Goal: Task Accomplishment & Management: Use online tool/utility

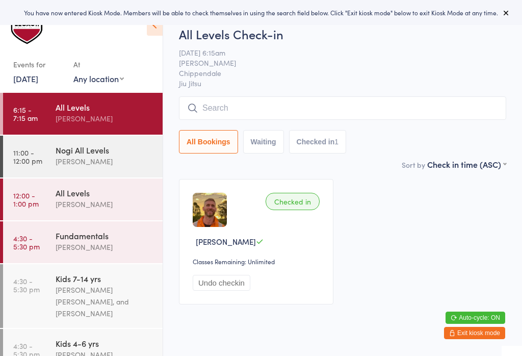
click at [507, 17] on button at bounding box center [506, 13] width 12 height 12
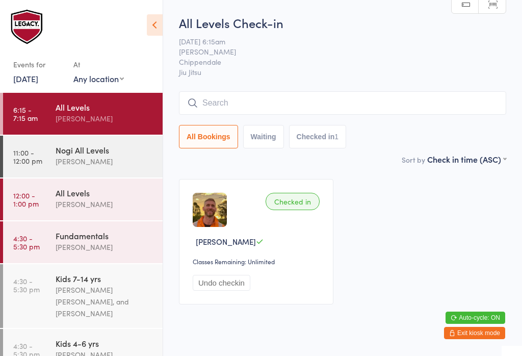
click at [249, 111] on input "search" at bounding box center [342, 102] width 327 height 23
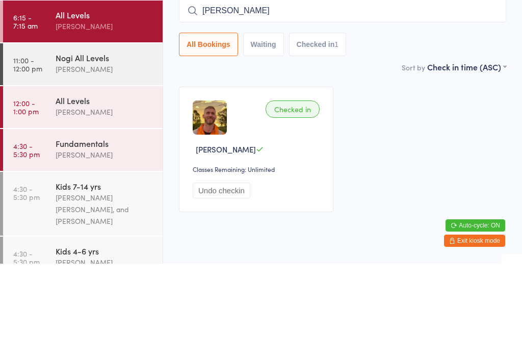
type input "Matt r"
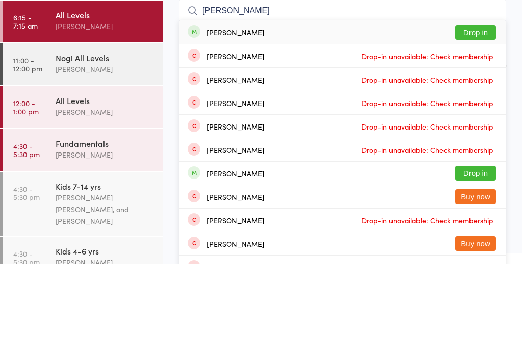
click at [484, 117] on button "Drop in" at bounding box center [475, 124] width 41 height 15
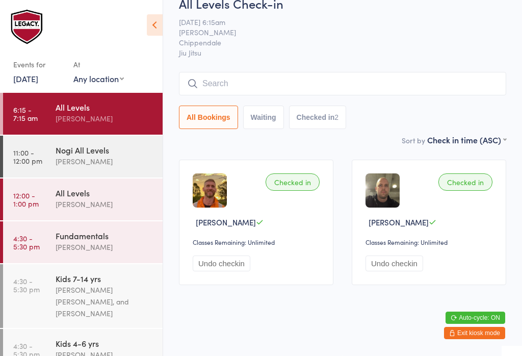
click at [453, 72] on input "search" at bounding box center [342, 83] width 327 height 23
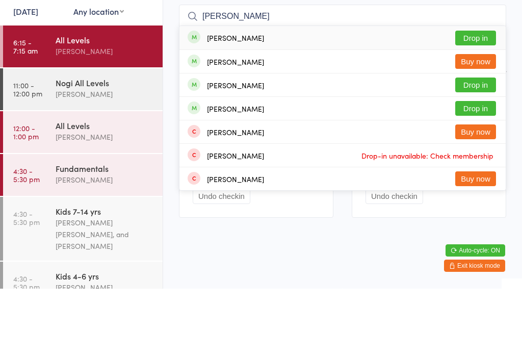
type input "Powell"
click at [481, 98] on button "Drop in" at bounding box center [475, 105] width 41 height 15
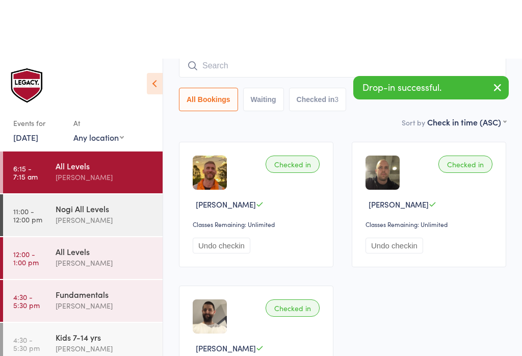
scroll to position [0, 0]
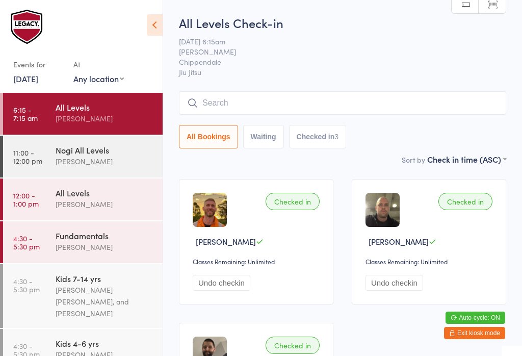
click at [335, 103] on input "search" at bounding box center [342, 102] width 327 height 23
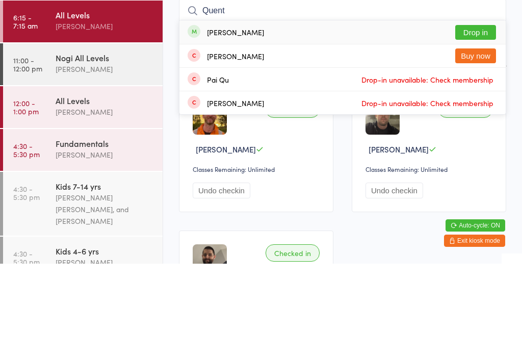
type input "Quent"
click at [481, 117] on button "Drop in" at bounding box center [475, 124] width 41 height 15
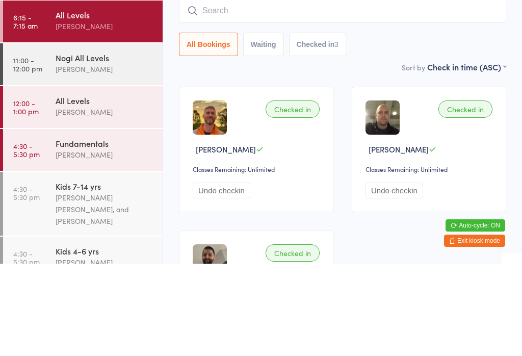
scroll to position [92, 0]
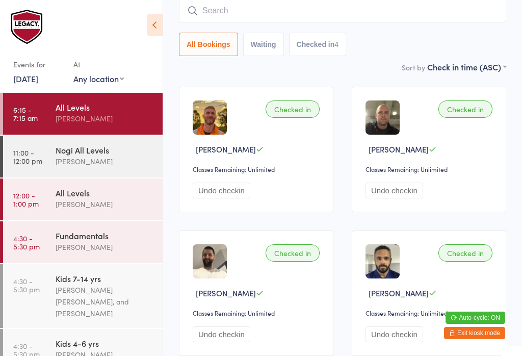
click at [330, 13] on input "search" at bounding box center [342, 10] width 327 height 23
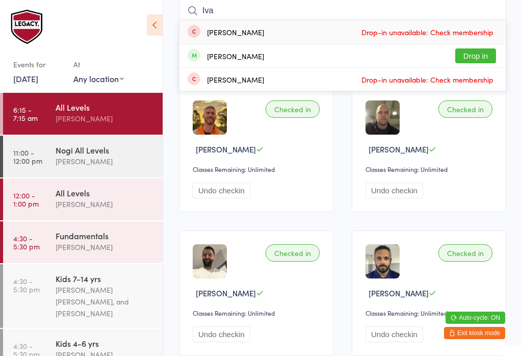
type input "Iva"
click at [481, 52] on button "Drop in" at bounding box center [475, 55] width 41 height 15
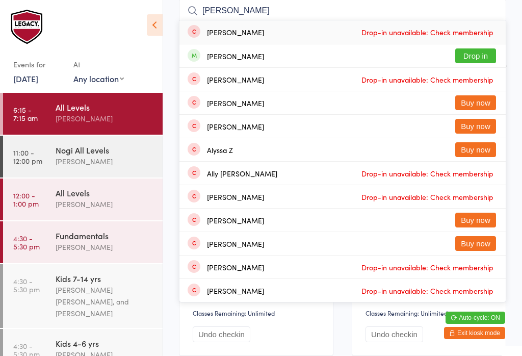
type input "alic"
click at [486, 55] on button "Drop in" at bounding box center [475, 55] width 41 height 15
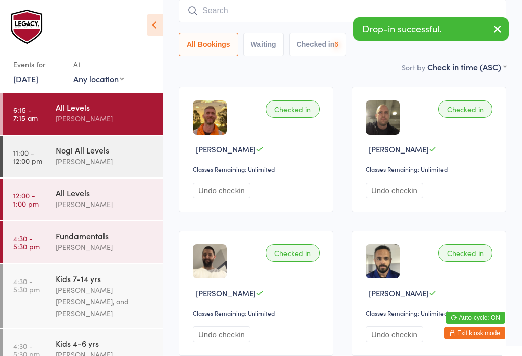
click at [301, 12] on input "search" at bounding box center [342, 10] width 327 height 23
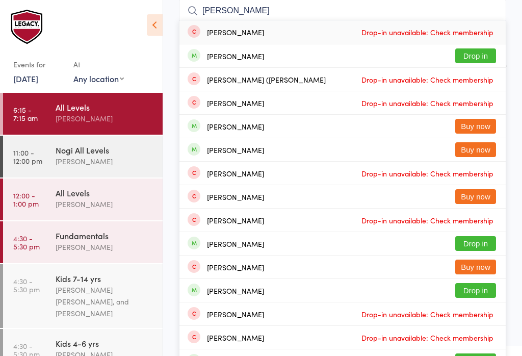
type input "Lucy"
click at [471, 63] on button "Drop in" at bounding box center [475, 55] width 41 height 15
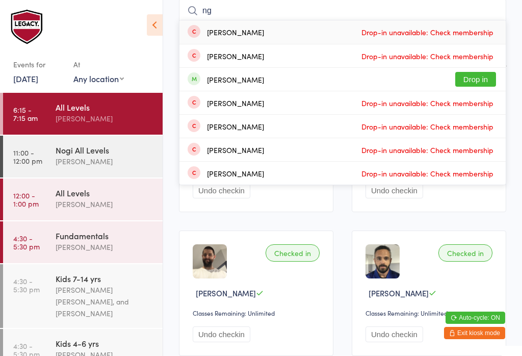
type input "ng"
click at [478, 80] on button "Drop in" at bounding box center [475, 79] width 41 height 15
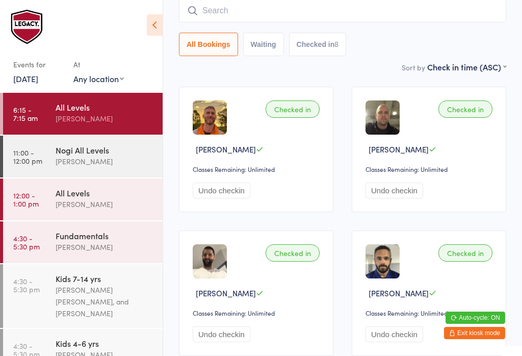
click at [320, 5] on input "search" at bounding box center [342, 10] width 327 height 23
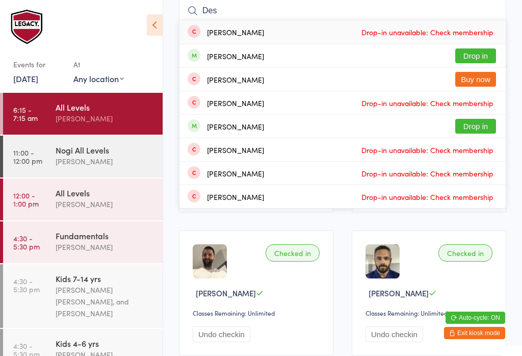
type input "Des"
click at [483, 57] on button "Drop in" at bounding box center [475, 55] width 41 height 15
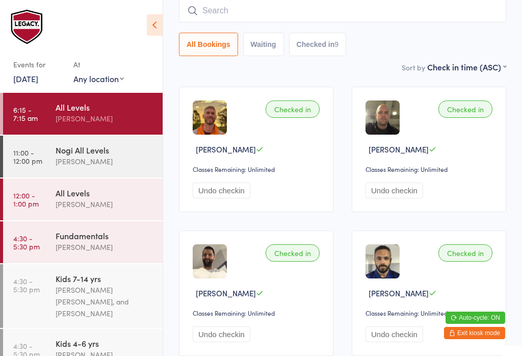
click at [250, 7] on input "search" at bounding box center [342, 10] width 327 height 23
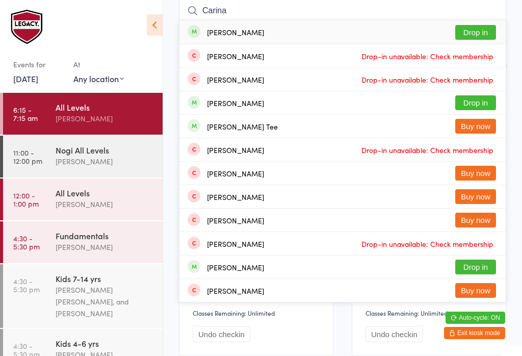
type input "Carina"
click at [487, 35] on button "Drop in" at bounding box center [475, 32] width 41 height 15
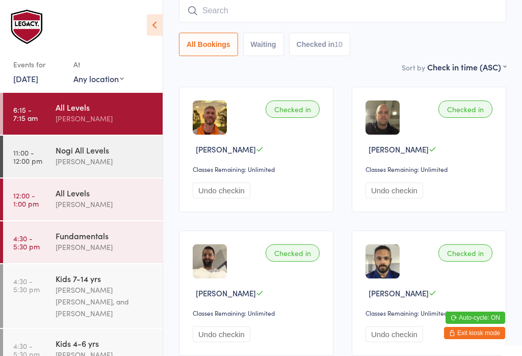
click at [245, 4] on input "search" at bounding box center [342, 10] width 327 height 23
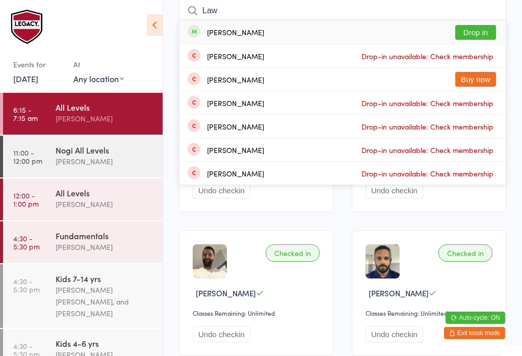
type input "Law"
click at [480, 30] on button "Drop in" at bounding box center [475, 32] width 41 height 15
